Goal: Task Accomplishment & Management: Use online tool/utility

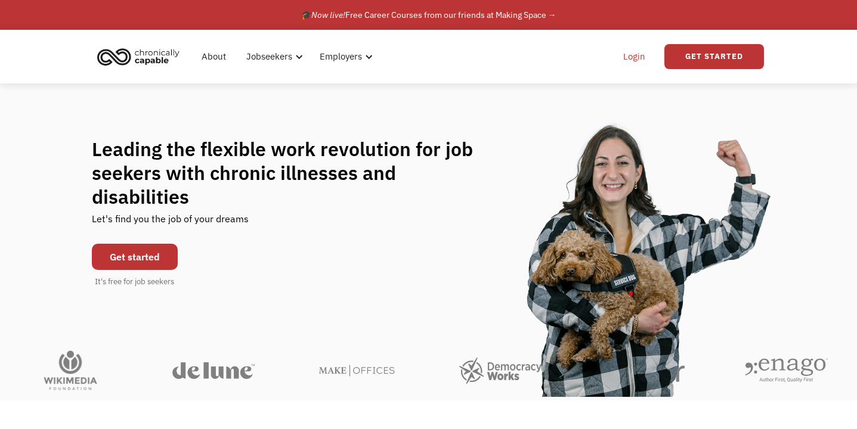
click at [631, 58] on link "Login" at bounding box center [634, 57] width 36 height 38
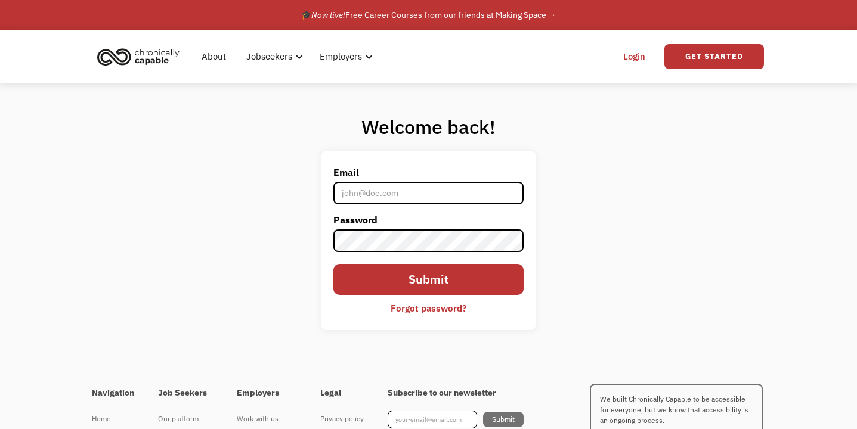
click at [432, 199] on input "Email" at bounding box center [428, 193] width 190 height 23
type input "[EMAIL_ADDRESS][DOMAIN_NAME]"
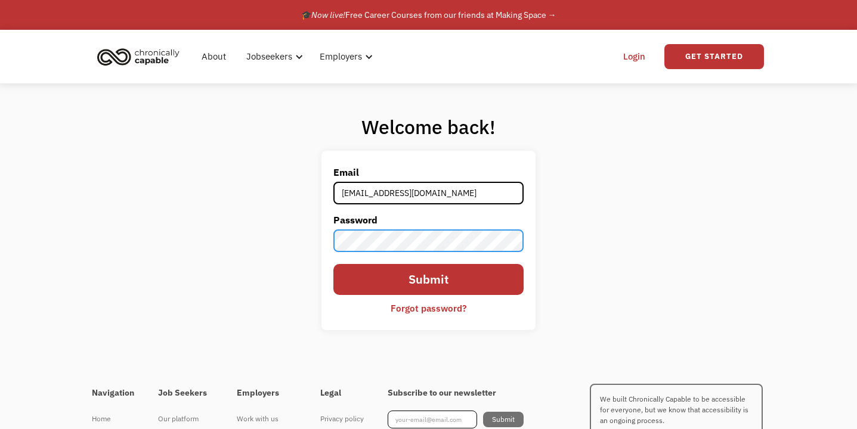
click at [333, 264] on input "Submit" at bounding box center [428, 280] width 190 height 32
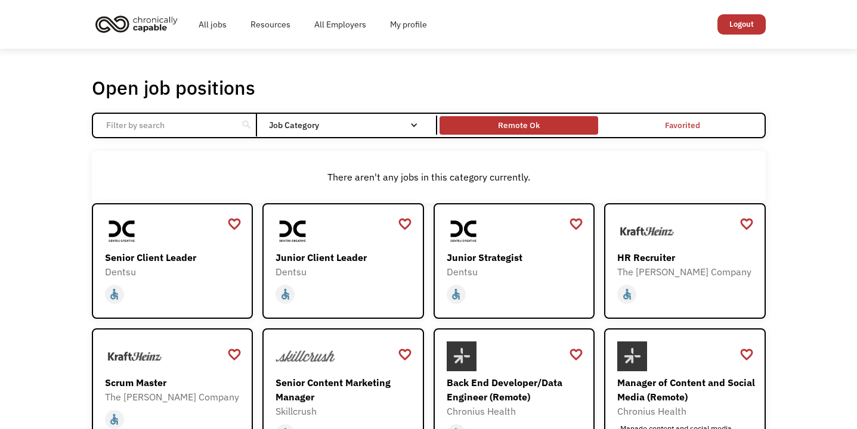
click at [504, 121] on div "Remote Ok" at bounding box center [519, 125] width 42 height 14
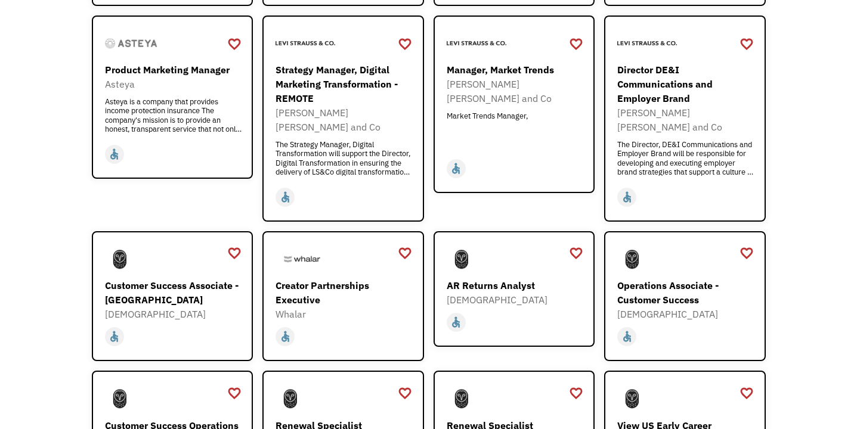
scroll to position [419, 0]
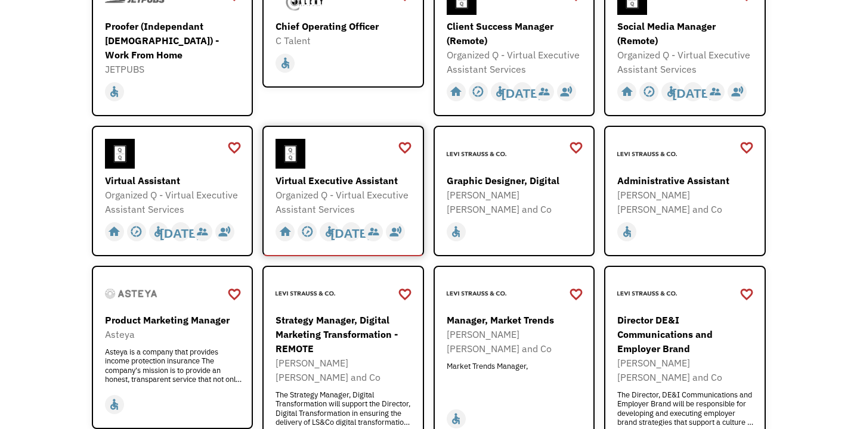
click at [330, 182] on div "Virtual Executive Assistant" at bounding box center [344, 181] width 138 height 14
click at [191, 191] on div "Organized Q - Virtual Executive Assistant Services" at bounding box center [174, 202] width 138 height 29
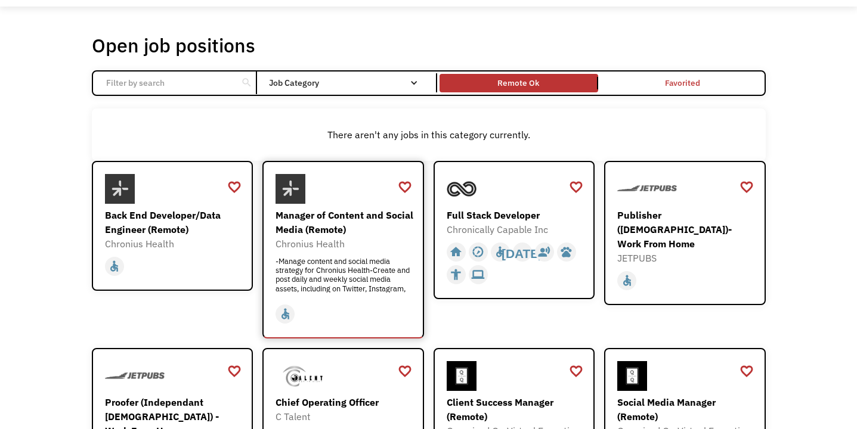
scroll to position [0, 0]
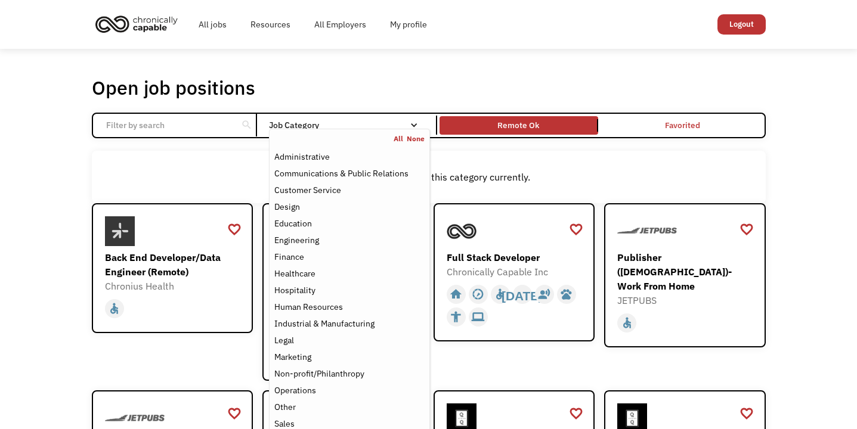
click at [396, 120] on div "Job Category" at bounding box center [349, 125] width 160 height 19
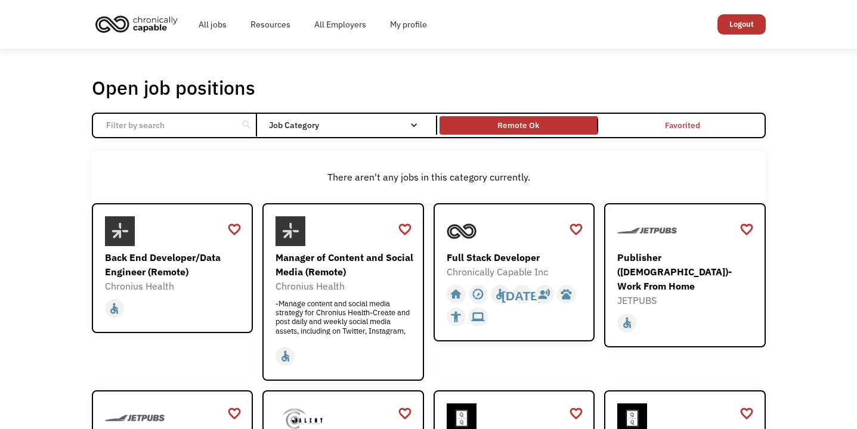
click at [397, 120] on div "Job Category" at bounding box center [349, 125] width 160 height 19
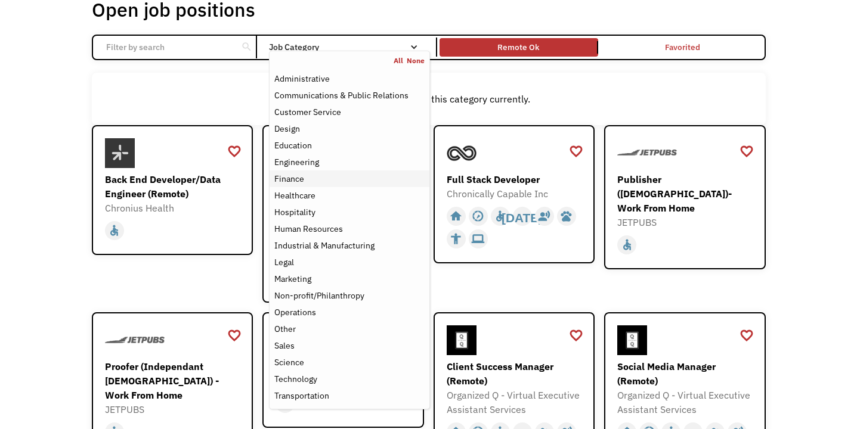
scroll to position [138, 0]
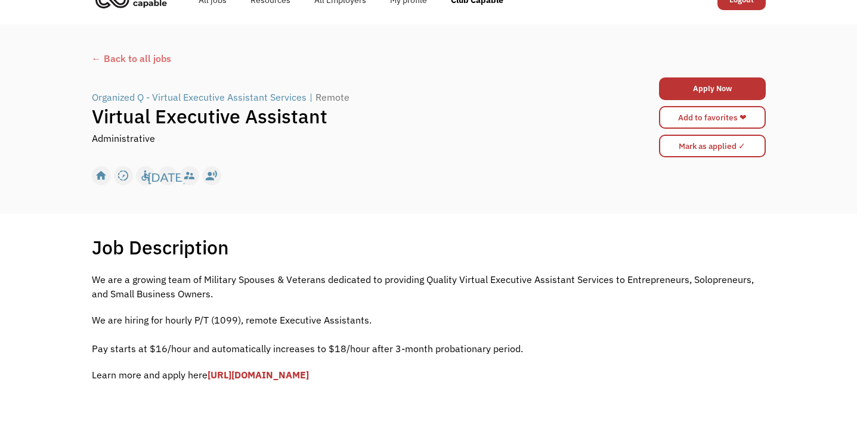
scroll to position [26, 0]
